Goal: Navigation & Orientation: Find specific page/section

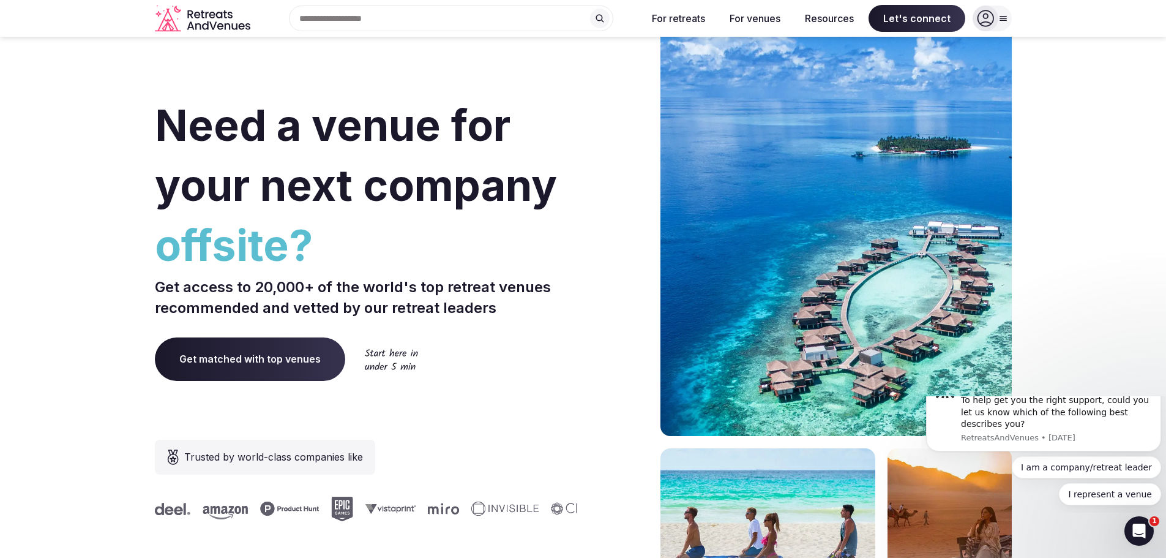
click at [422, 21] on input "text" at bounding box center [451, 19] width 324 height 26
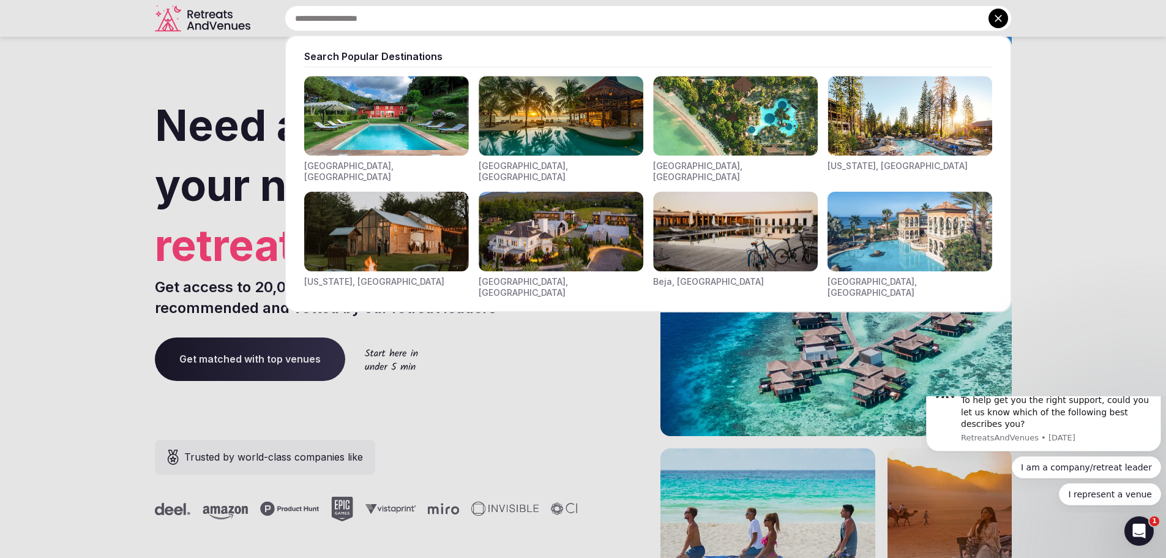
click at [887, 99] on img "Visit venues for California, USA" at bounding box center [909, 116] width 165 height 80
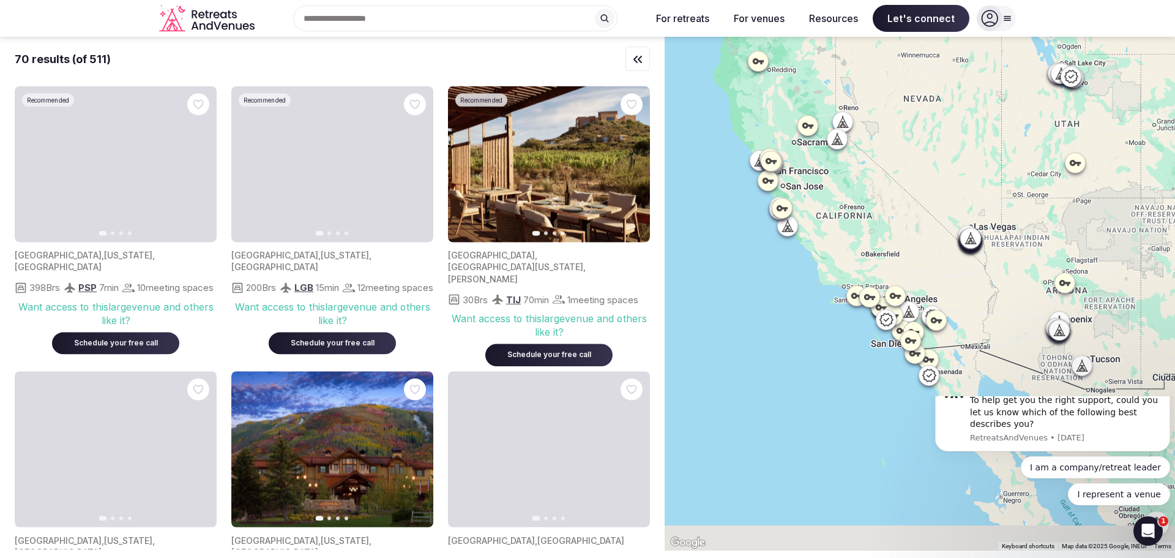
drag, startPoint x: 824, startPoint y: 361, endPoint x: 764, endPoint y: 264, distance: 114.3
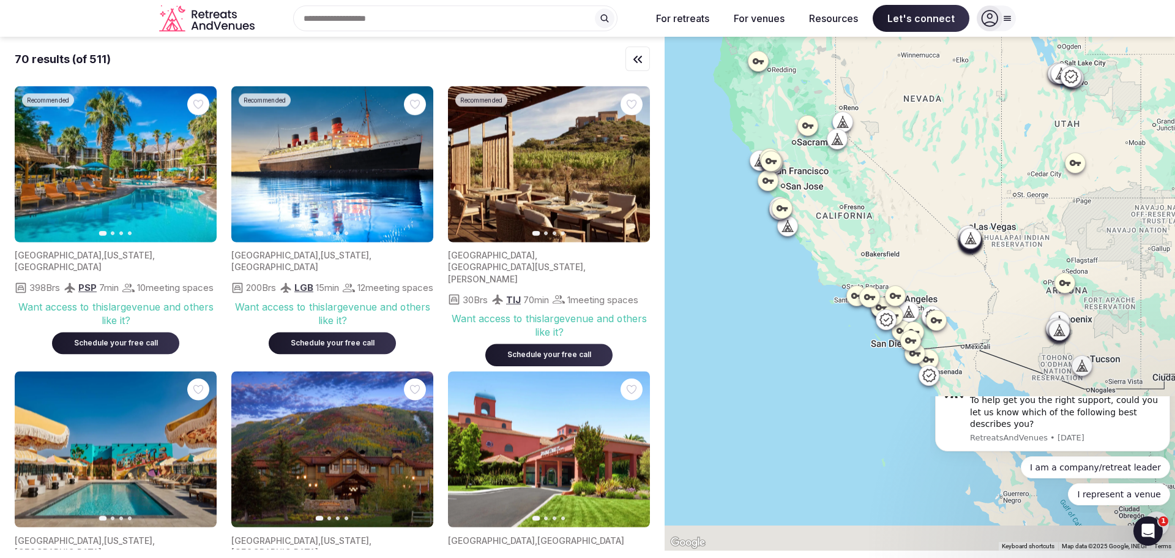
click at [764, 264] on div at bounding box center [920, 293] width 510 height 513
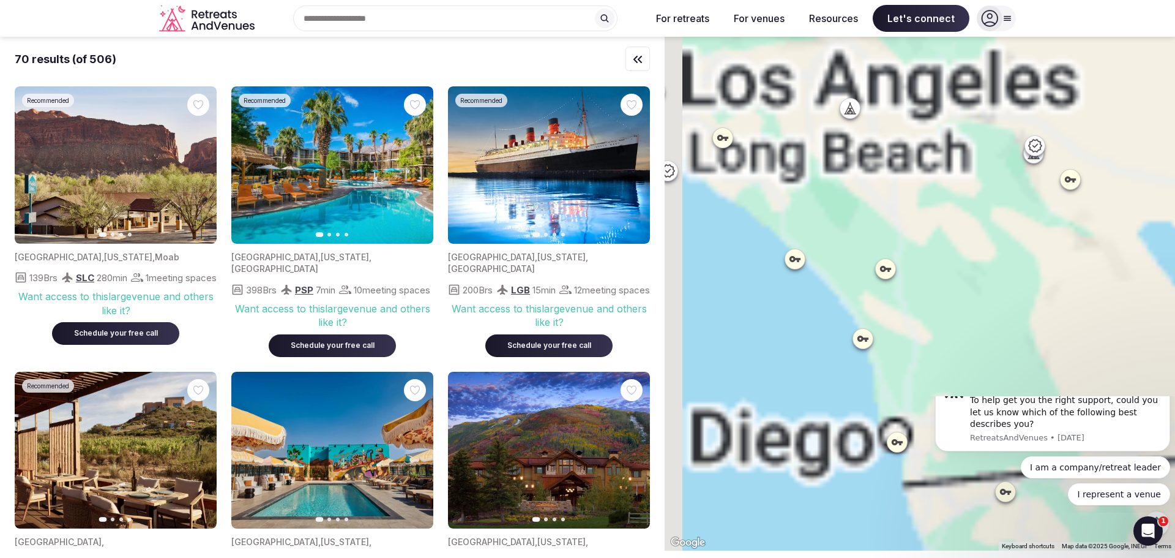
drag, startPoint x: 892, startPoint y: 278, endPoint x: 1018, endPoint y: 50, distance: 260.5
click at [1018, 50] on div at bounding box center [920, 293] width 510 height 513
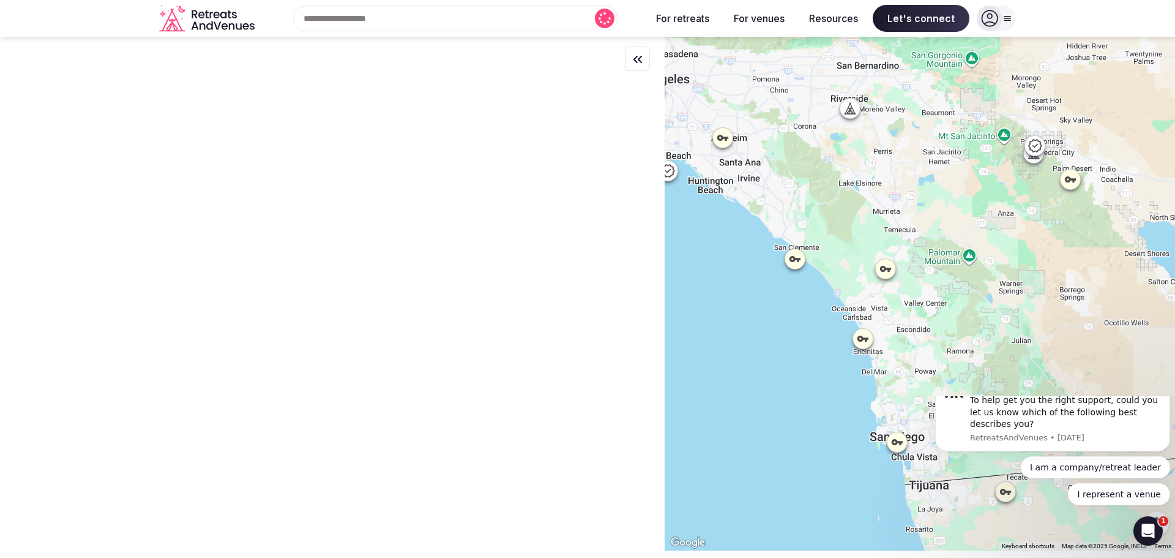
click at [801, 260] on icon at bounding box center [795, 259] width 12 height 12
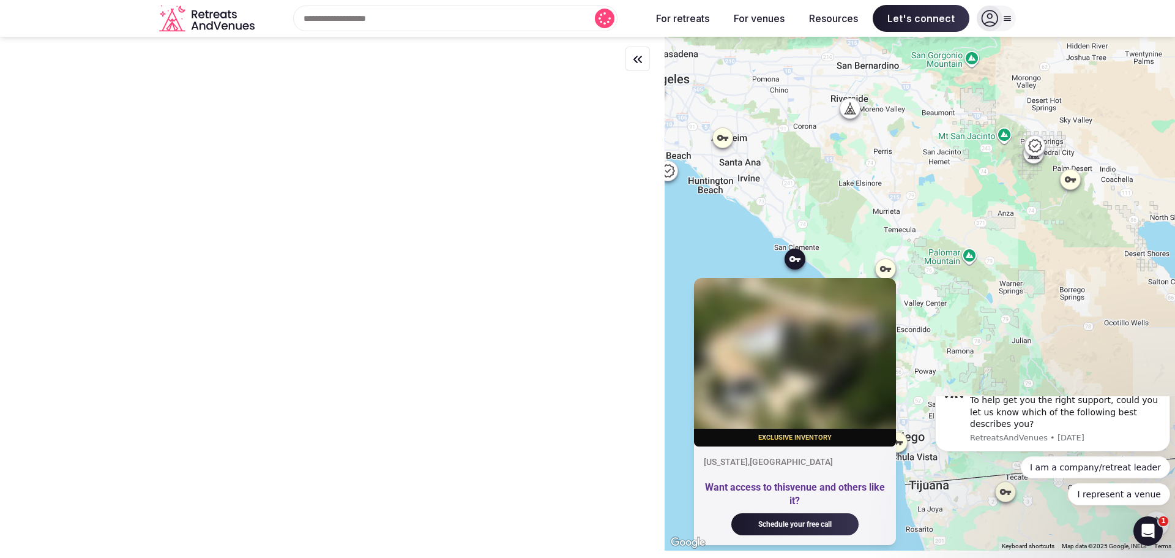
click at [704, 241] on div "Exclusive inventory [US_STATE] , [GEOGRAPHIC_DATA] Want access to this venue an…" at bounding box center [920, 293] width 510 height 513
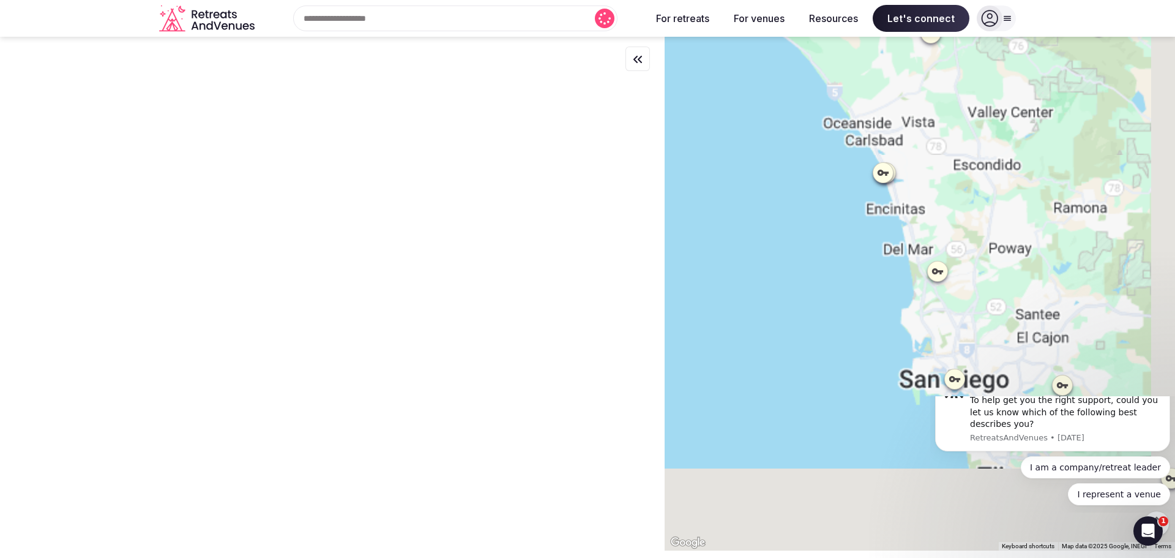
drag, startPoint x: 827, startPoint y: 345, endPoint x: 789, endPoint y: 130, distance: 218.3
click at [789, 130] on div at bounding box center [920, 293] width 510 height 513
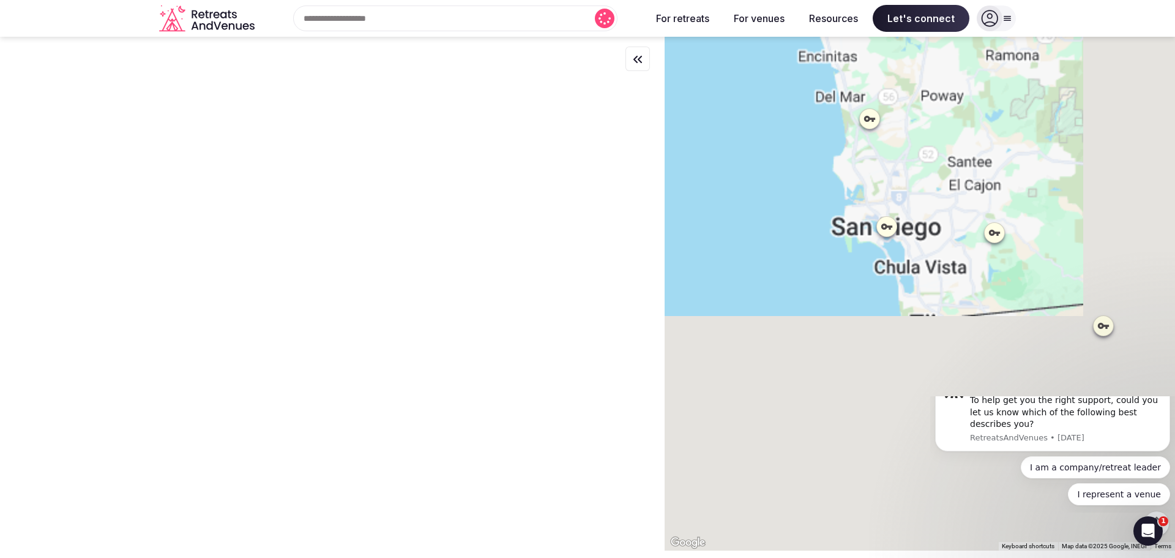
drag, startPoint x: 878, startPoint y: 299, endPoint x: 810, endPoint y: 145, distance: 168.5
click at [810, 145] on div at bounding box center [920, 293] width 510 height 513
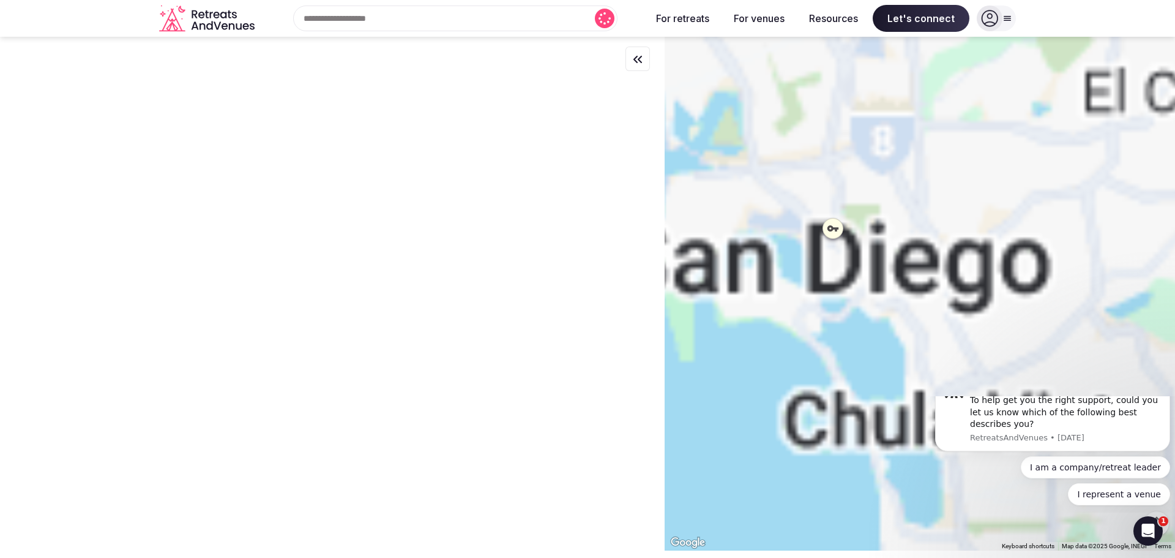
drag, startPoint x: 877, startPoint y: 237, endPoint x: 866, endPoint y: 290, distance: 53.8
click at [866, 290] on div at bounding box center [920, 293] width 510 height 513
